Goal: Information Seeking & Learning: Find specific fact

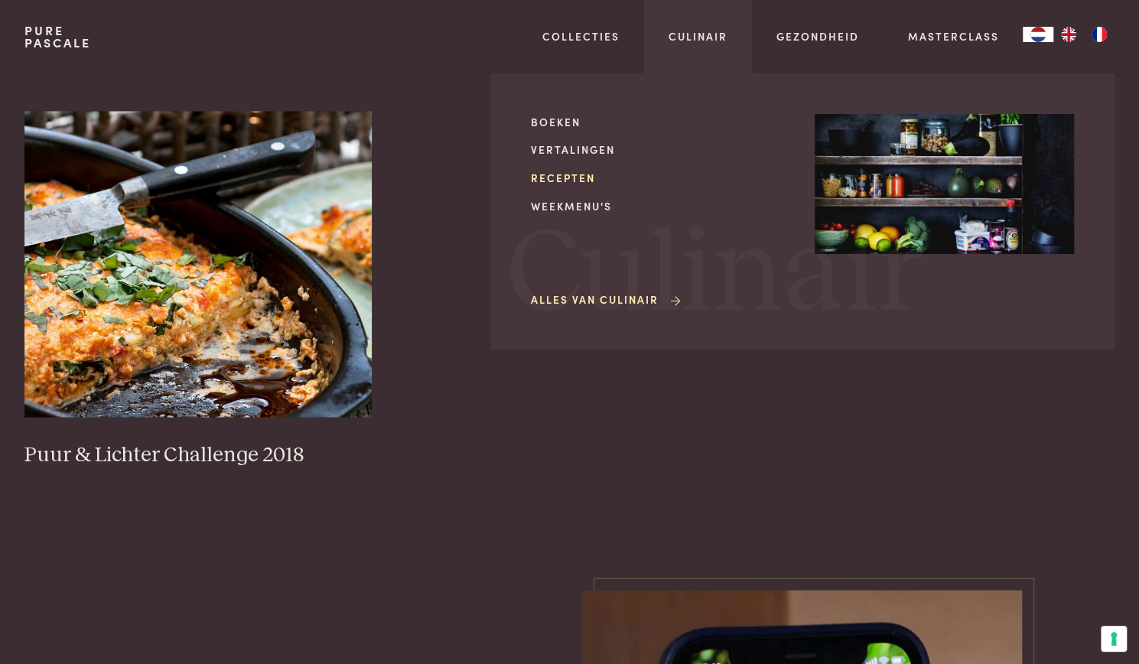
click at [579, 174] on link "Recepten" at bounding box center [660, 178] width 259 height 16
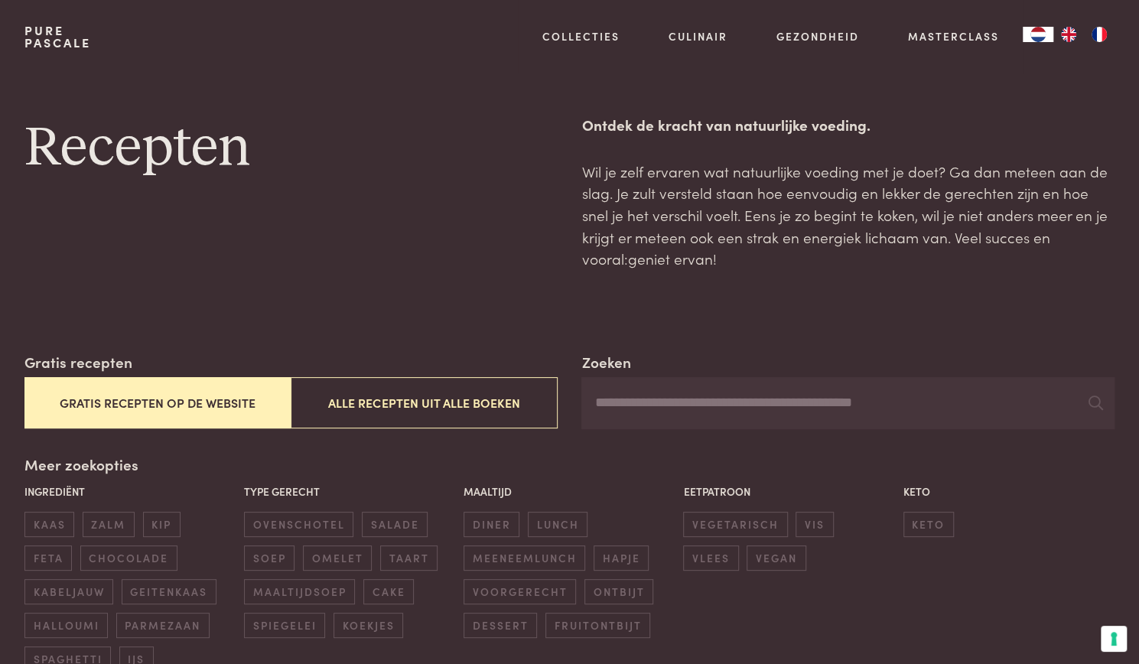
click at [687, 412] on input "Zoeken" at bounding box center [847, 403] width 533 height 52
drag, startPoint x: 502, startPoint y: 399, endPoint x: 635, endPoint y: 408, distance: 133.4
click at [635, 408] on div "Zoeken Gratis recepten Gratis recepten op de website Alle recepten uit alle boe…" at bounding box center [569, 390] width 1090 height 78
click at [635, 408] on input "Zoeken" at bounding box center [847, 403] width 533 height 52
type input "**********"
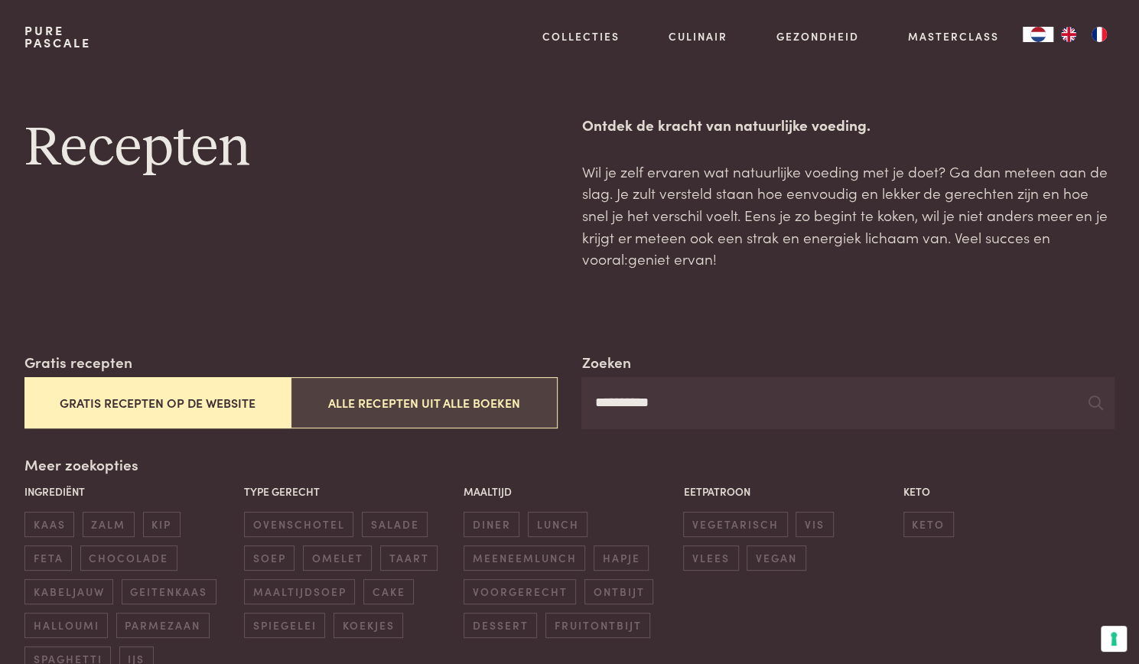
click at [487, 396] on button "Alle recepten uit alle boeken" at bounding box center [424, 402] width 266 height 51
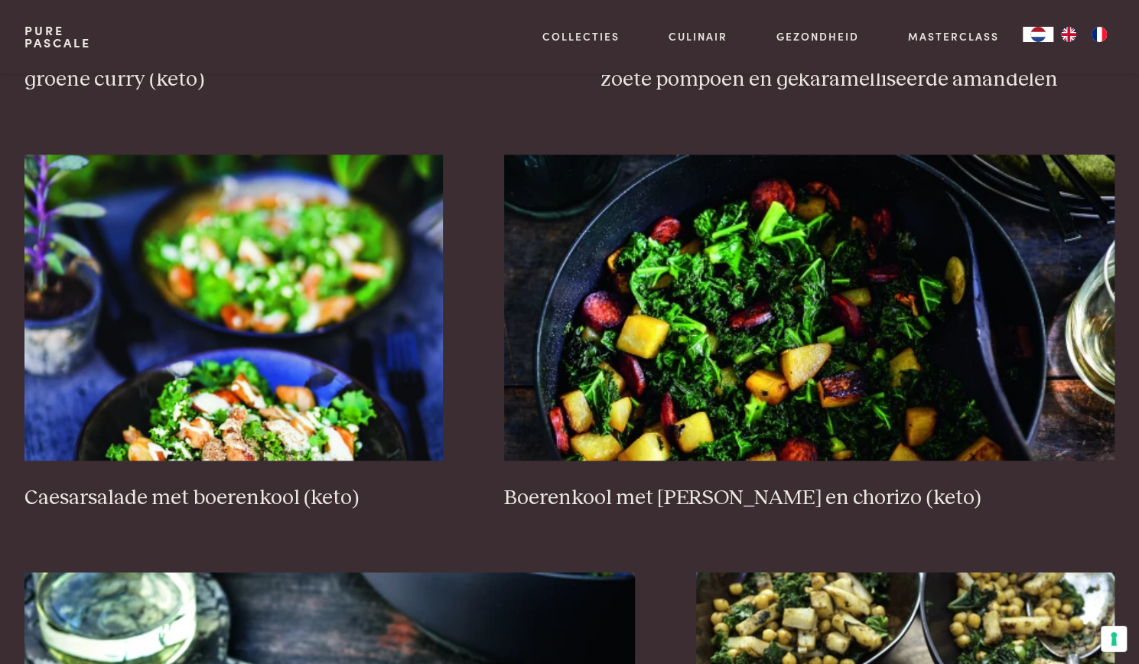
scroll to position [941, 0]
